Goal: Task Accomplishment & Management: Complete application form

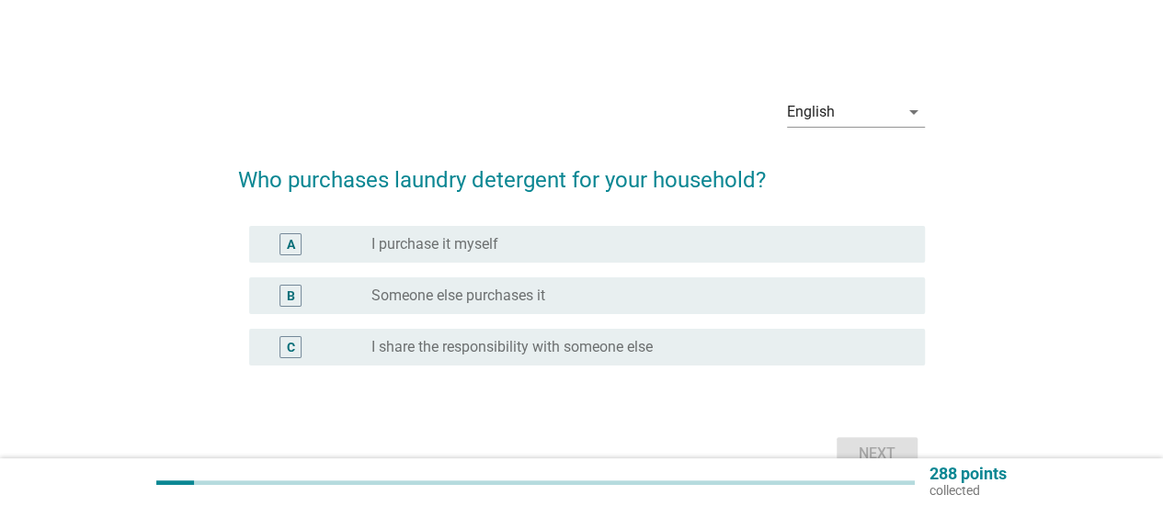
click at [450, 246] on label "I purchase it myself" at bounding box center [434, 244] width 127 height 18
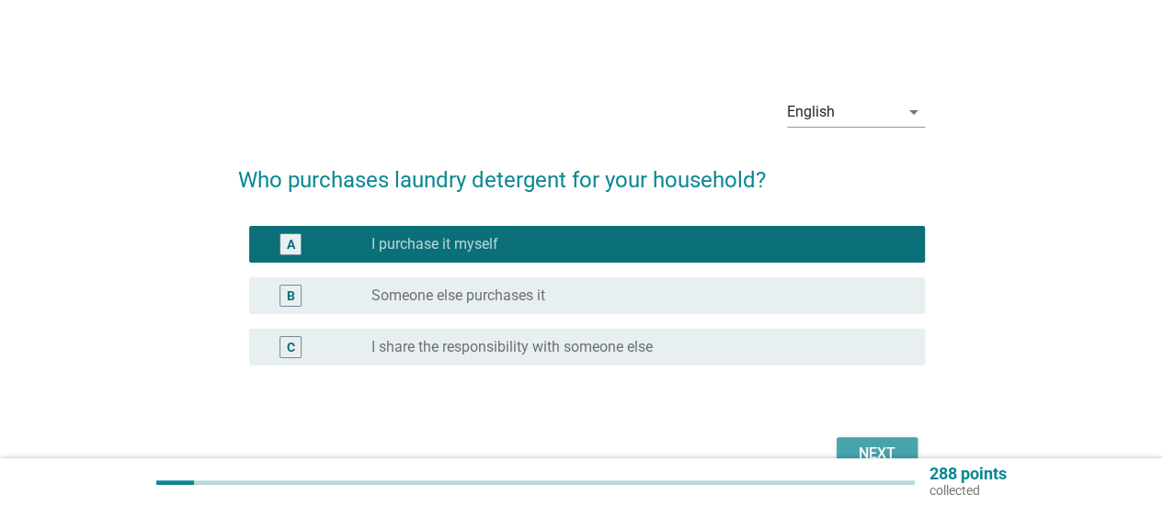
click at [875, 448] on div "Next" at bounding box center [876, 454] width 51 height 22
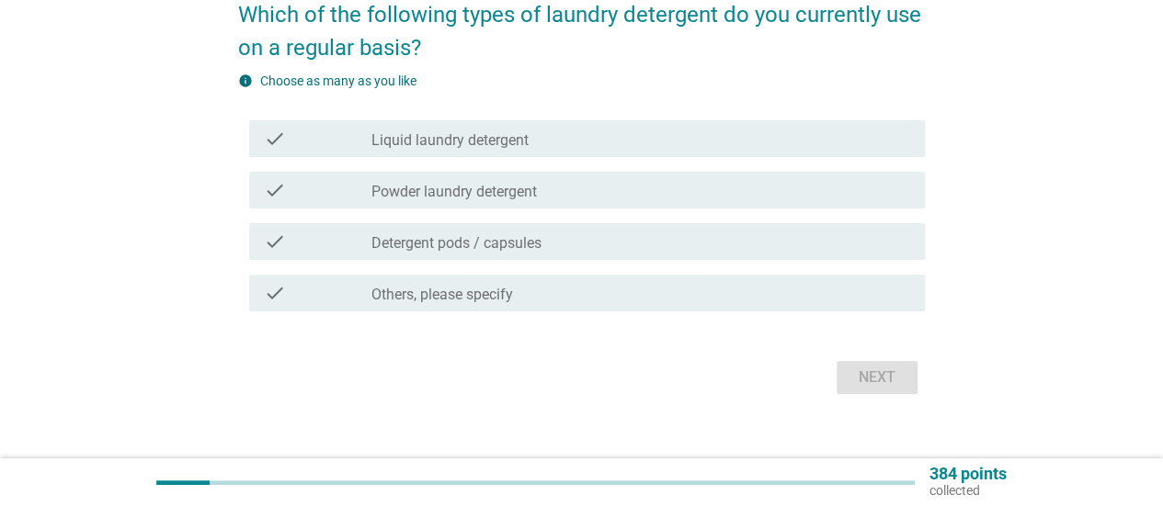
scroll to position [184, 0]
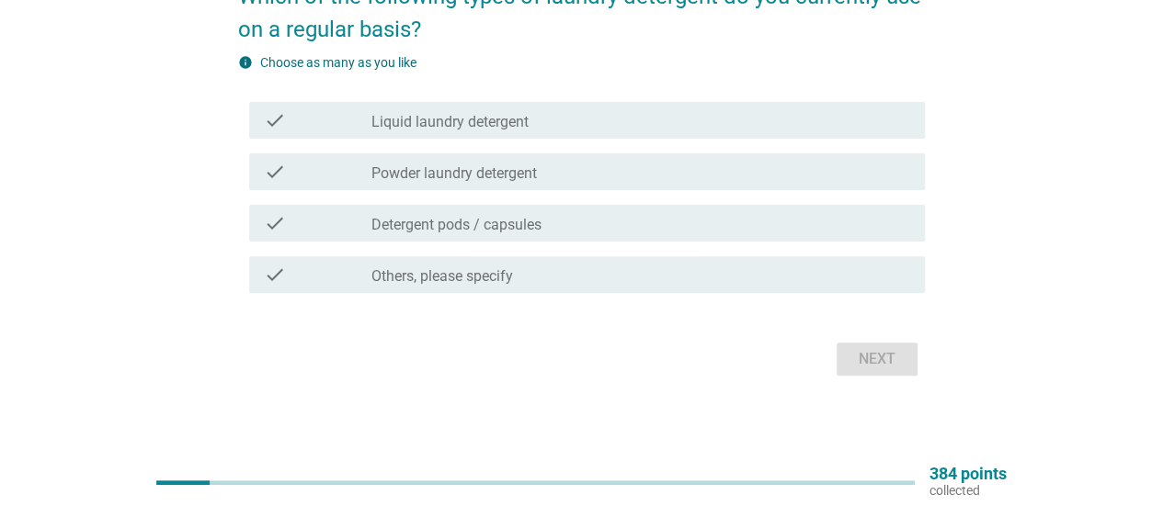
click at [505, 130] on label "Liquid laundry detergent" at bounding box center [449, 122] width 157 height 18
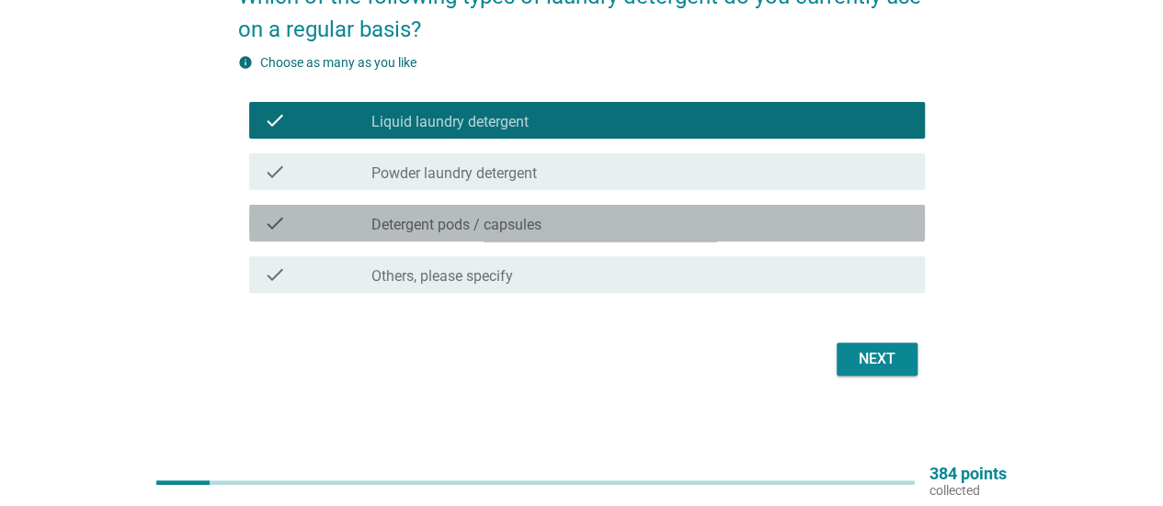
click at [546, 239] on div "check check_box_outline_blank Detergent pods / capsules" at bounding box center [587, 223] width 676 height 37
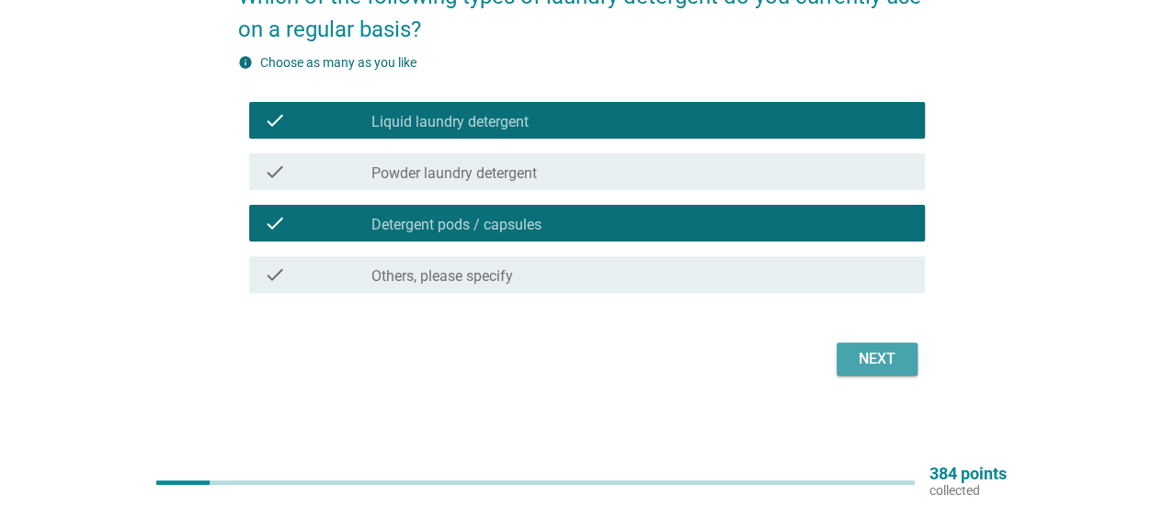
click at [872, 355] on div "Next" at bounding box center [876, 359] width 51 height 22
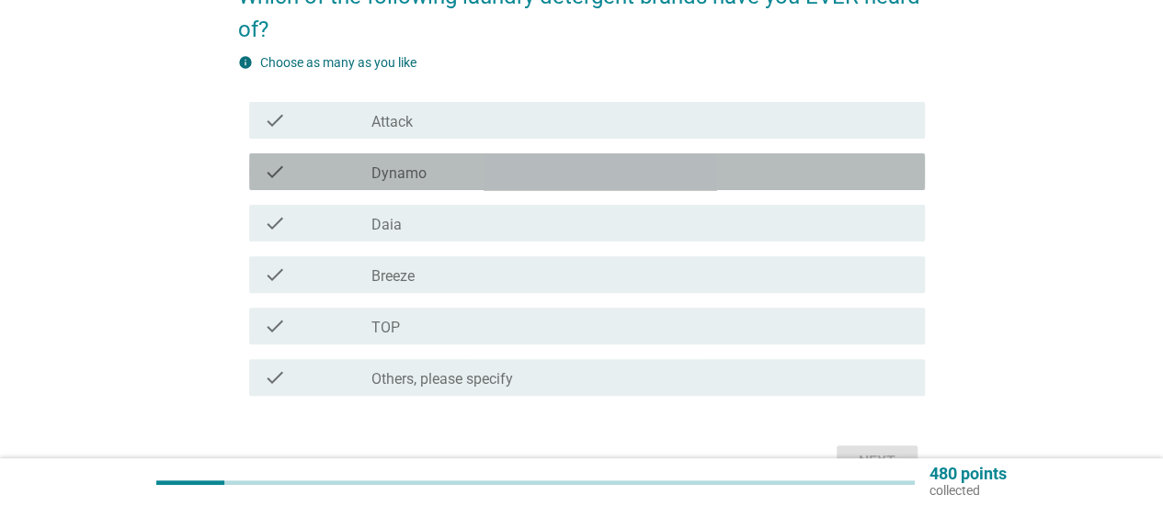
click at [424, 177] on label "Dynamo" at bounding box center [398, 174] width 55 height 18
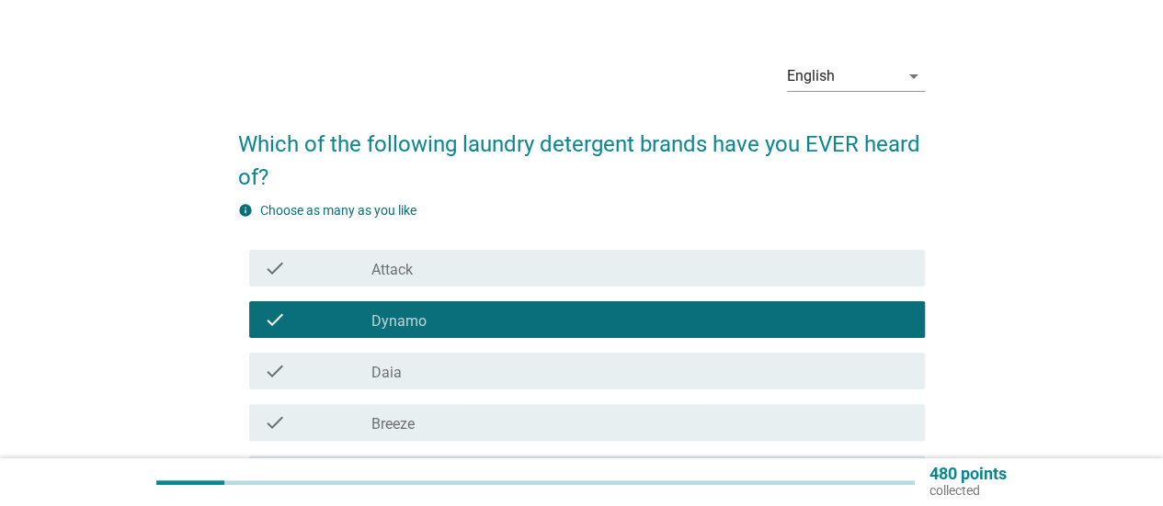
scroll to position [92, 0]
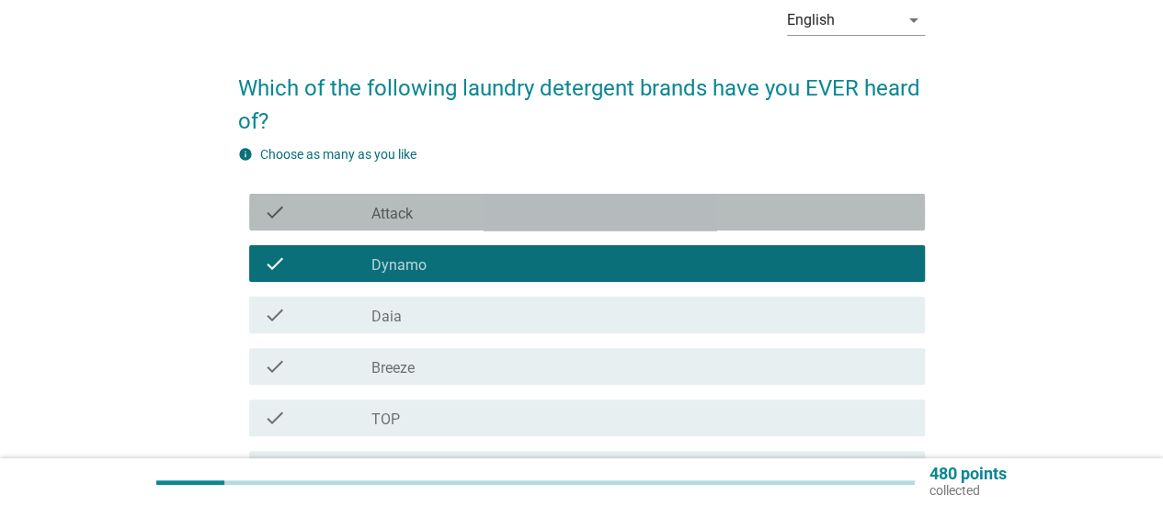
click at [415, 216] on div "check_box_outline_blank Attack" at bounding box center [640, 212] width 539 height 22
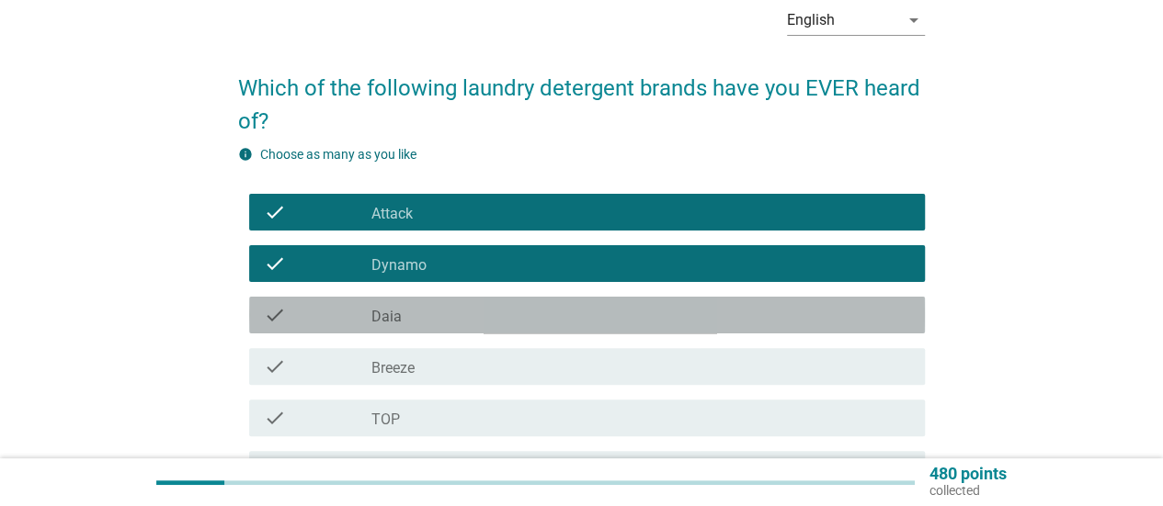
click at [396, 319] on label "Daia" at bounding box center [386, 317] width 30 height 18
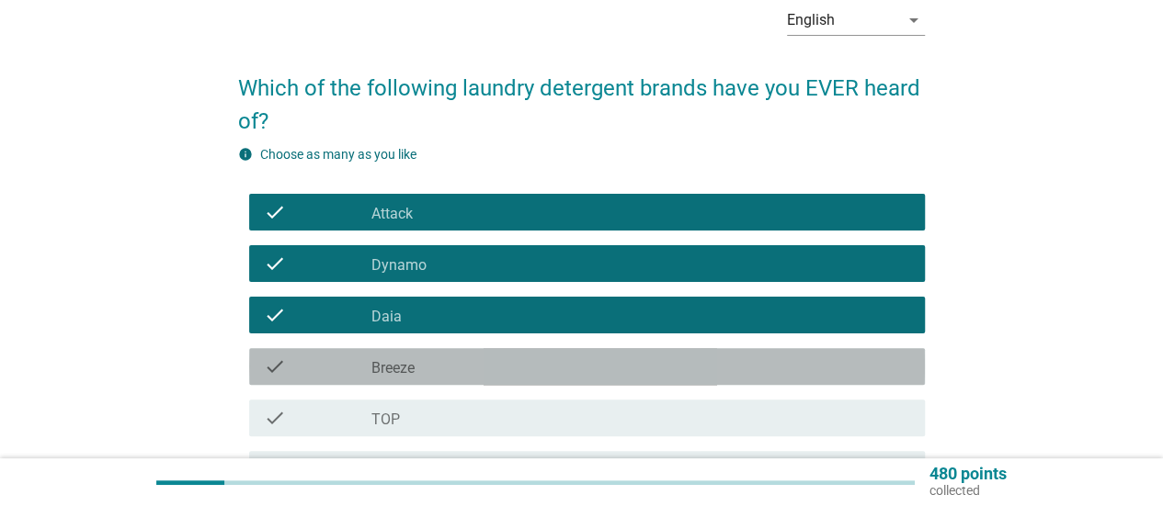
click at [408, 363] on label "Breeze" at bounding box center [392, 368] width 43 height 18
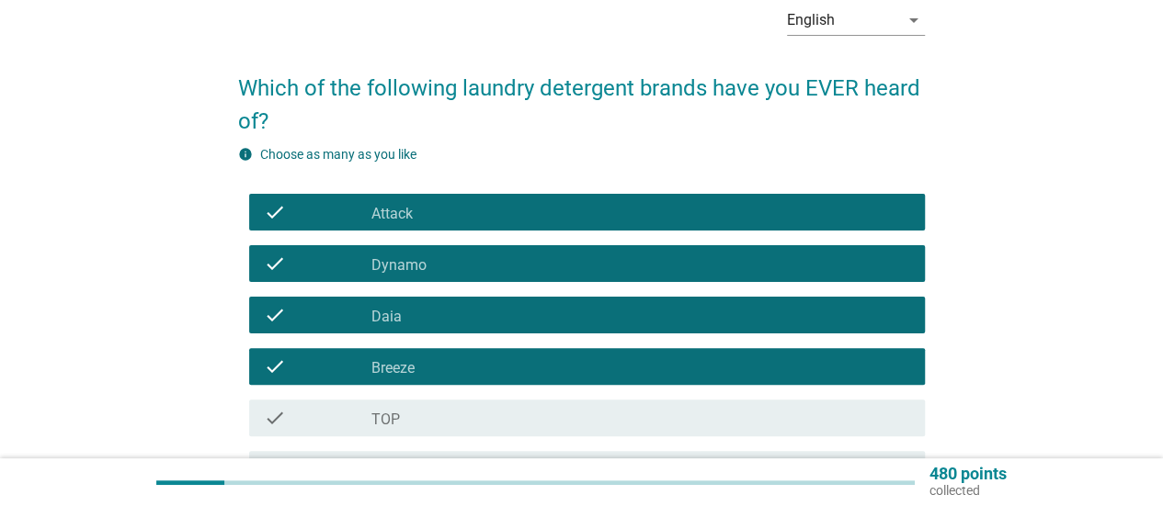
click at [399, 404] on div "check check_box_outline_blank TOP" at bounding box center [587, 418] width 676 height 37
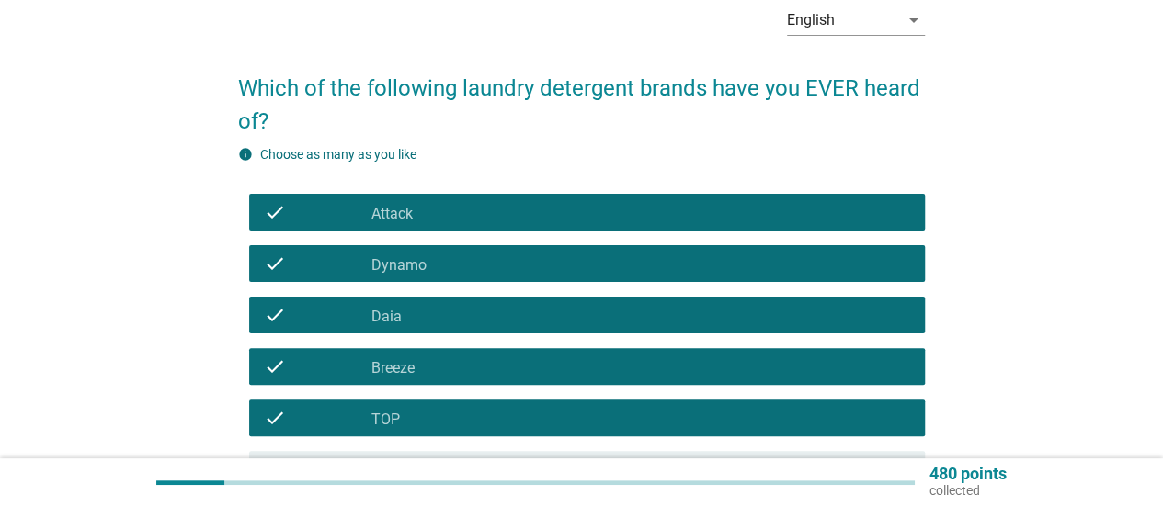
click at [426, 207] on div "check_box_outline_blank Attack" at bounding box center [640, 212] width 539 height 22
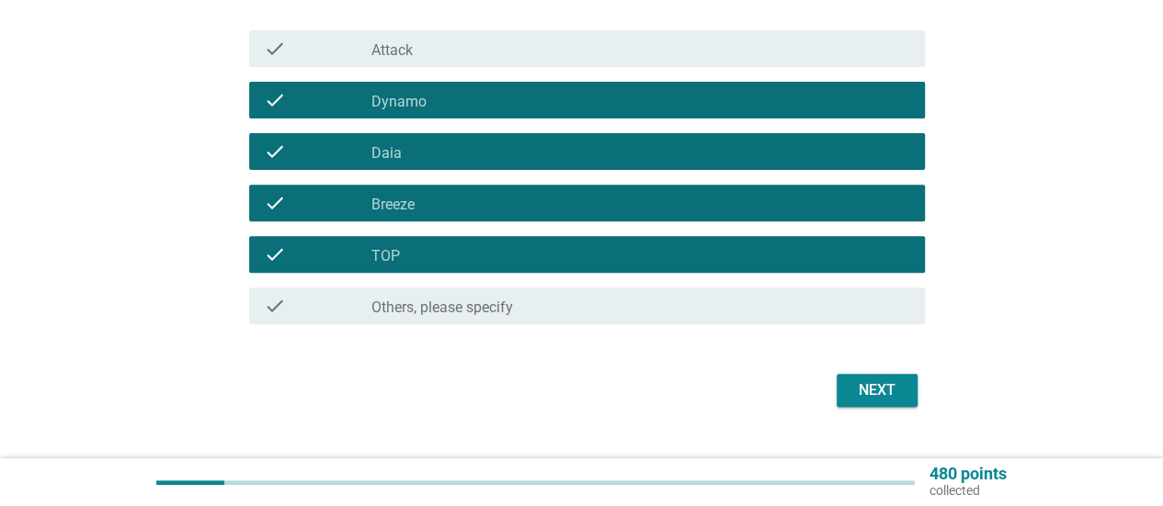
scroll to position [276, 0]
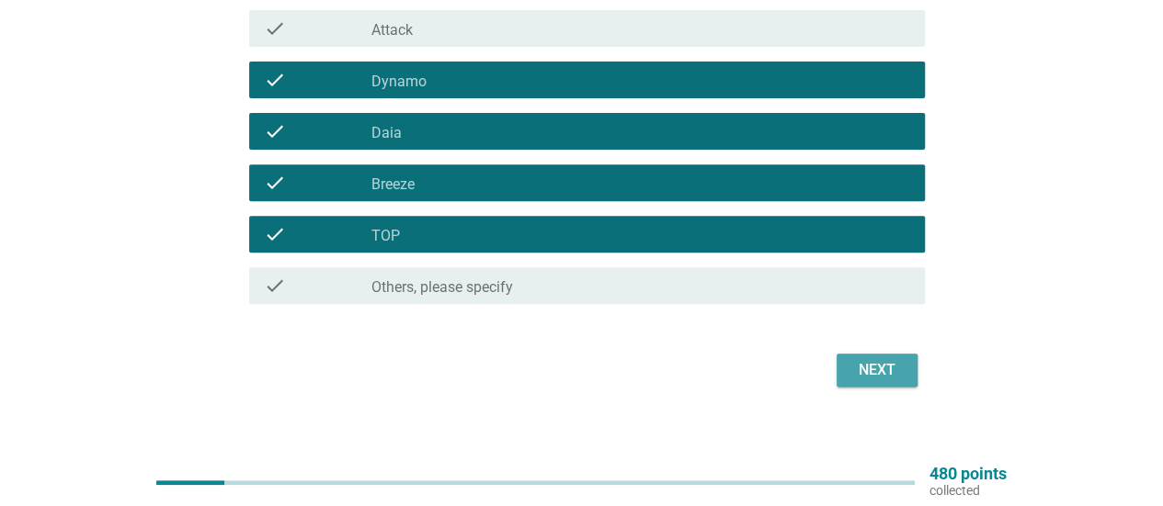
click at [893, 372] on div "Next" at bounding box center [876, 370] width 51 height 22
